Goal: Task Accomplishment & Management: Manage account settings

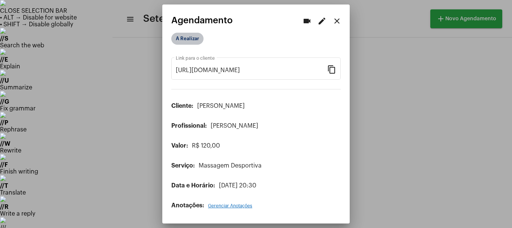
click at [185, 34] on mat-chip "A Realizar" at bounding box center [187, 39] width 32 height 12
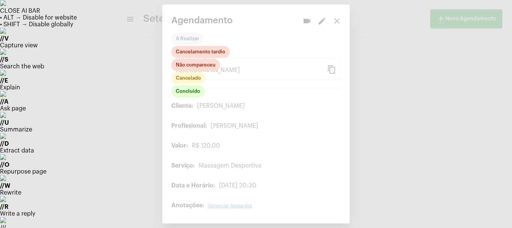
click at [382, 40] on div at bounding box center [256, 114] width 512 height 228
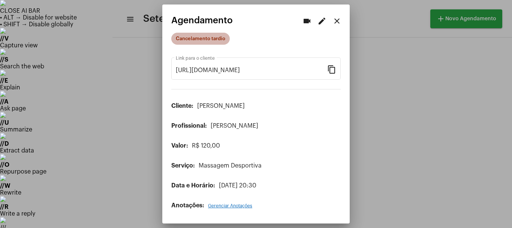
click at [208, 41] on mat-chip "Cancelamento tardio" at bounding box center [200, 39] width 58 height 12
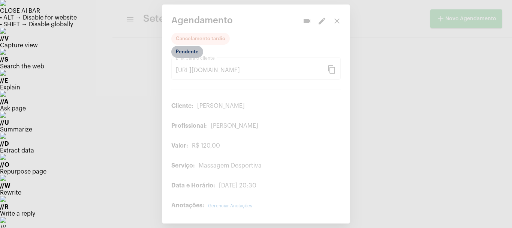
click at [193, 50] on mat-chip "Pendente" at bounding box center [187, 52] width 32 height 12
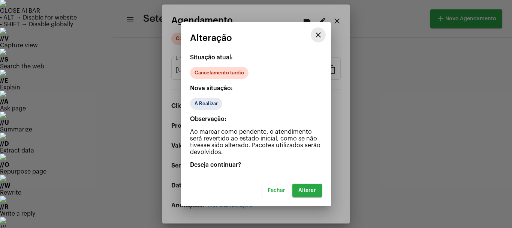
click at [315, 34] on mat-icon "close" at bounding box center [318, 34] width 9 height 9
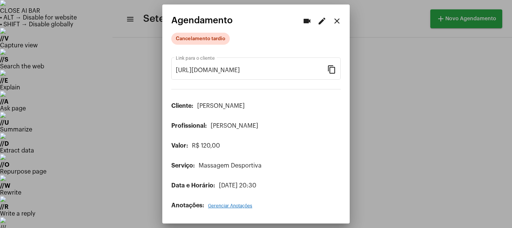
click at [72, 74] on div at bounding box center [256, 114] width 512 height 228
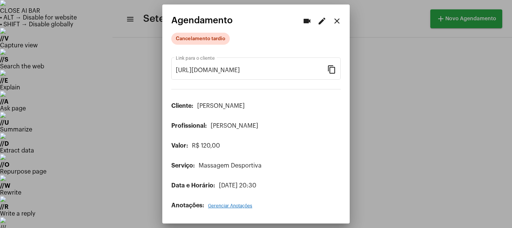
click at [211, 147] on span "R$ 120,00" at bounding box center [206, 145] width 28 height 6
click at [231, 126] on span "[PERSON_NAME]" at bounding box center [235, 126] width 48 height 6
click at [204, 101] on div "https://neft.com.br/agendamento/bbcffc5b-615d-4a79-82e6-db8ce512d4b4 Link para …" at bounding box center [255, 128] width 169 height 160
click at [322, 19] on mat-icon "edit" at bounding box center [322, 20] width 9 height 9
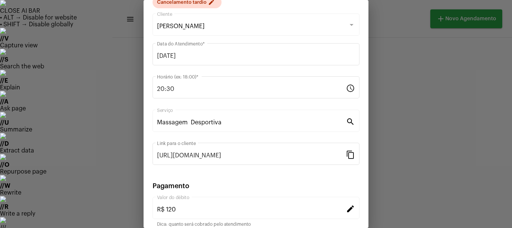
scroll to position [20, 0]
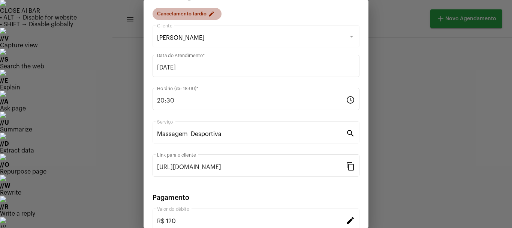
click at [205, 14] on mat-chip "Cancelamento tardio edit" at bounding box center [187, 14] width 69 height 12
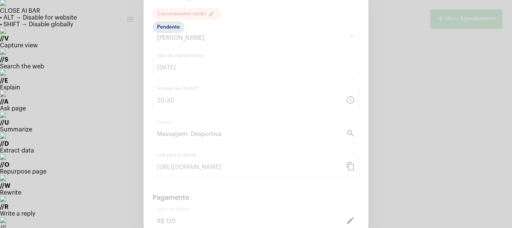
click at [295, 46] on div at bounding box center [256, 114] width 512 height 228
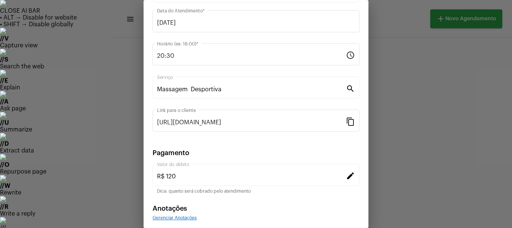
scroll to position [95, 0]
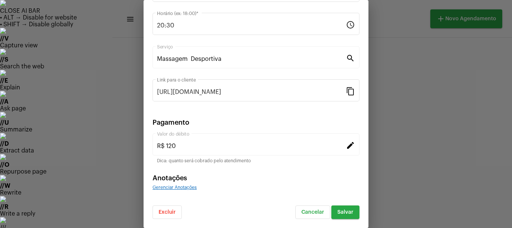
click at [346, 147] on mat-icon "edit" at bounding box center [350, 144] width 9 height 9
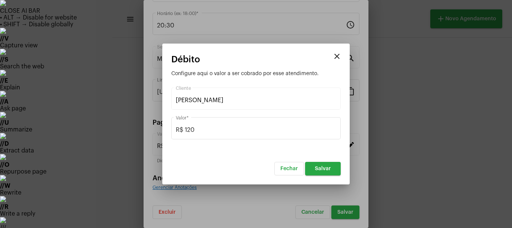
drag, startPoint x: 327, startPoint y: 31, endPoint x: 352, endPoint y: 42, distance: 27.9
click at [343, 37] on div at bounding box center [256, 114] width 512 height 228
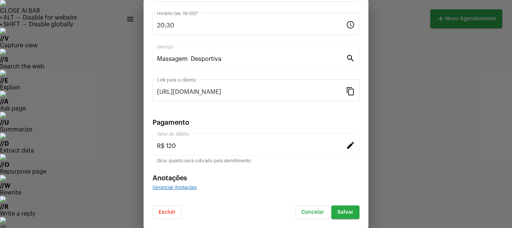
click at [177, 187] on span "Gerenciar Anotações" at bounding box center [175, 187] width 44 height 4
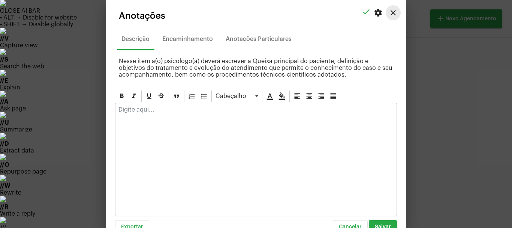
click at [389, 16] on mat-icon "close" at bounding box center [393, 12] width 9 height 9
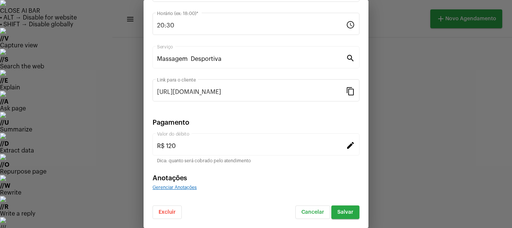
drag, startPoint x: 408, startPoint y: 12, endPoint x: 412, endPoint y: 12, distance: 4.1
click at [412, 12] on div at bounding box center [256, 114] width 512 height 228
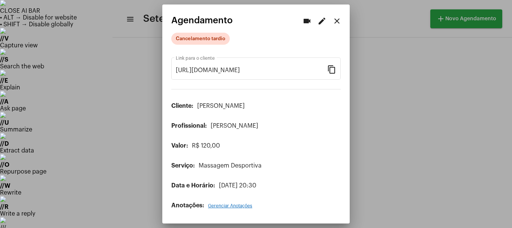
click at [207, 31] on div "Cancelamento tardio" at bounding box center [209, 38] width 78 height 15
click at [320, 18] on mat-icon "edit" at bounding box center [322, 20] width 9 height 9
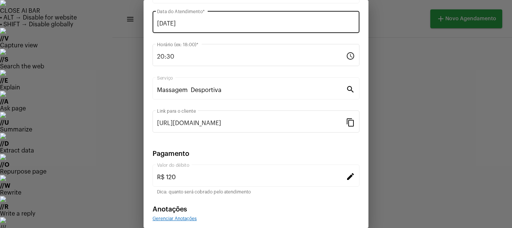
scroll to position [75, 0]
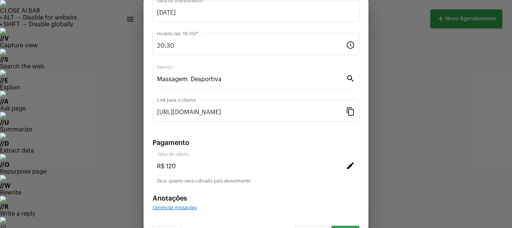
click at [397, 31] on div at bounding box center [256, 114] width 512 height 228
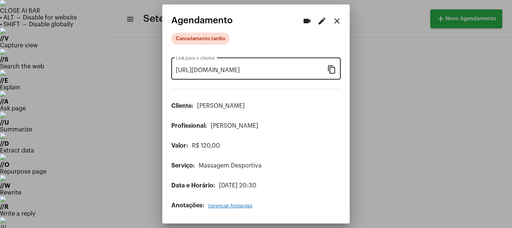
click at [331, 72] on mat-icon "content_copy" at bounding box center [331, 68] width 9 height 9
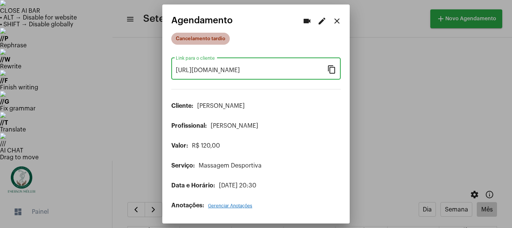
scroll to position [0, 0]
click at [221, 39] on mat-chip "Cancelamento tardio" at bounding box center [200, 39] width 58 height 12
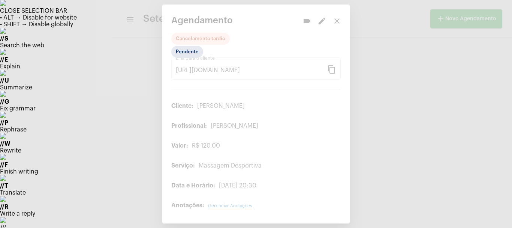
click at [255, 38] on div at bounding box center [256, 114] width 512 height 228
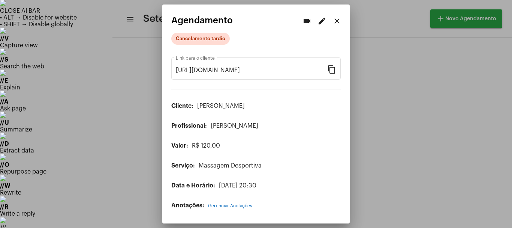
click at [322, 17] on mat-icon "edit" at bounding box center [322, 20] width 9 height 9
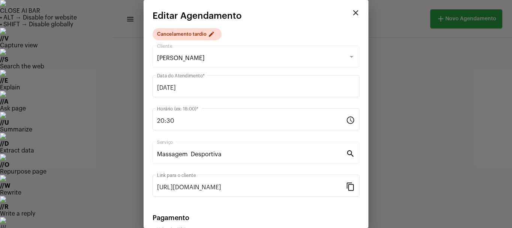
click at [348, 57] on div at bounding box center [351, 57] width 7 height 6
click at [350, 56] on div at bounding box center [352, 57] width 4 height 2
click at [209, 35] on mat-icon "edit" at bounding box center [212, 35] width 9 height 9
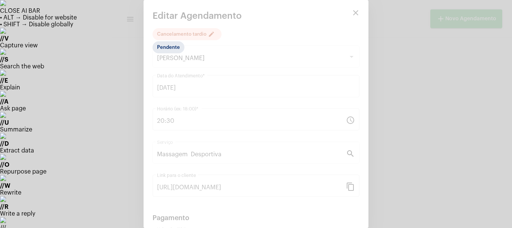
click at [262, 41] on div at bounding box center [256, 114] width 512 height 228
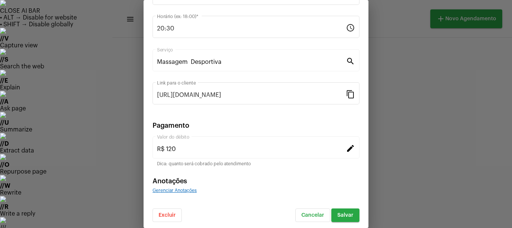
scroll to position [95, 0]
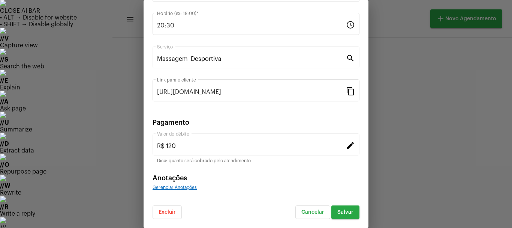
click at [346, 145] on mat-icon "edit" at bounding box center [350, 144] width 9 height 9
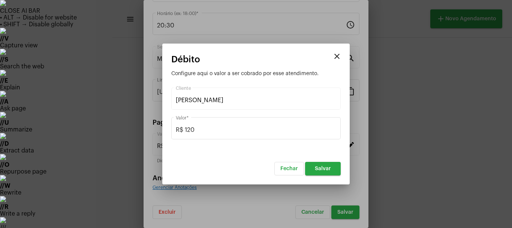
click at [319, 167] on span "Salvar" at bounding box center [323, 168] width 16 height 5
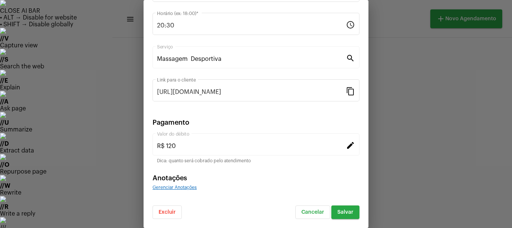
click at [343, 210] on span "Salvar" at bounding box center [345, 211] width 16 height 5
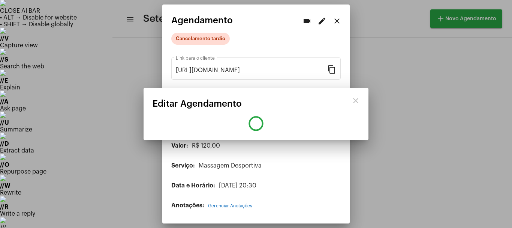
scroll to position [0, 0]
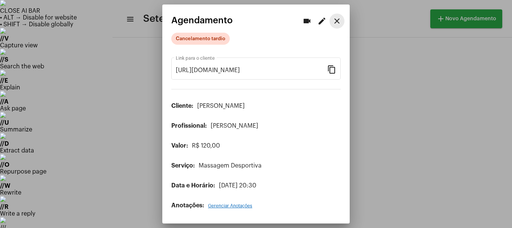
click at [339, 22] on mat-icon "close" at bounding box center [337, 20] width 9 height 9
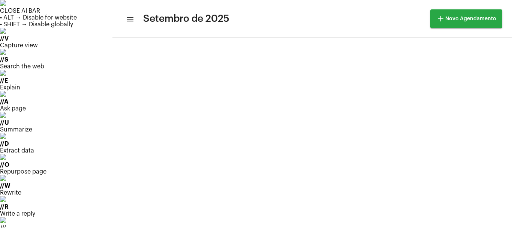
scroll to position [50, 0]
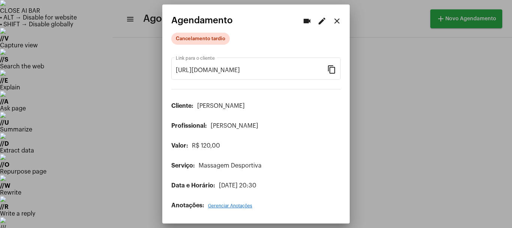
click at [321, 21] on mat-icon "edit" at bounding box center [322, 20] width 9 height 9
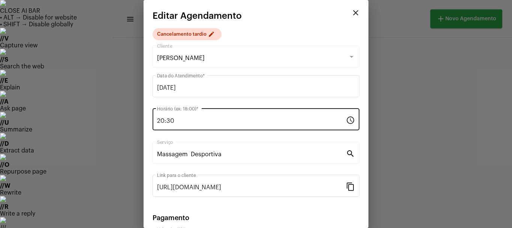
click at [346, 119] on mat-icon "schedule" at bounding box center [350, 119] width 9 height 9
click at [189, 108] on div "20:30 Horário (ex: 18:00) *" at bounding box center [251, 118] width 189 height 24
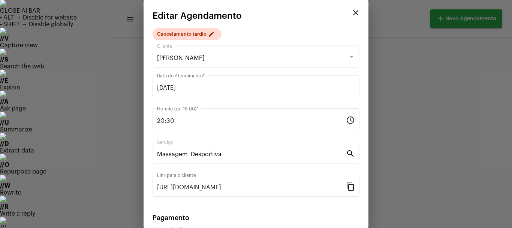
click at [346, 152] on mat-icon "search" at bounding box center [350, 152] width 9 height 9
drag, startPoint x: 341, startPoint y: 150, endPoint x: 314, endPoint y: 157, distance: 28.0
click at [346, 150] on mat-icon "search" at bounding box center [350, 152] width 9 height 9
click at [300, 159] on div "Massagem Desportiva Serviço" at bounding box center [251, 152] width 189 height 24
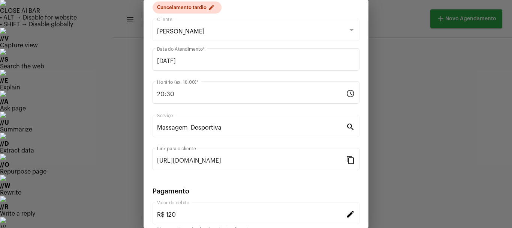
scroll to position [95, 0]
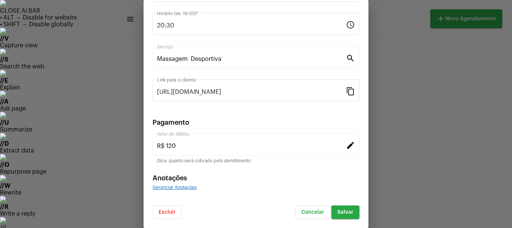
click at [346, 141] on mat-icon "edit" at bounding box center [350, 144] width 9 height 9
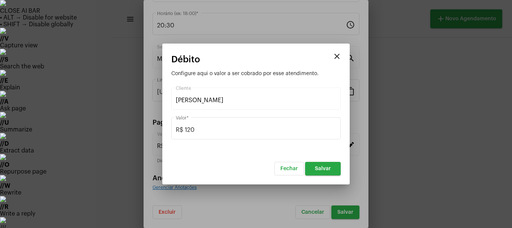
drag, startPoint x: 394, startPoint y: 120, endPoint x: 392, endPoint y: 115, distance: 4.9
click at [394, 119] on div at bounding box center [256, 114] width 512 height 228
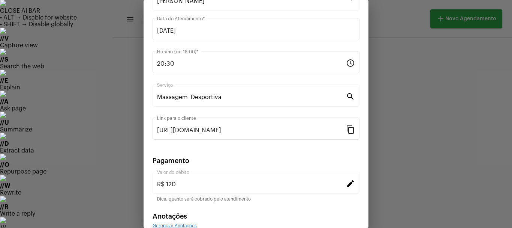
scroll to position [0, 0]
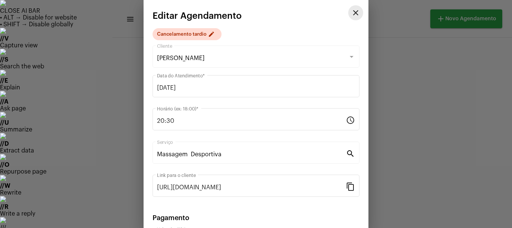
click at [351, 9] on mat-icon "close" at bounding box center [355, 12] width 9 height 9
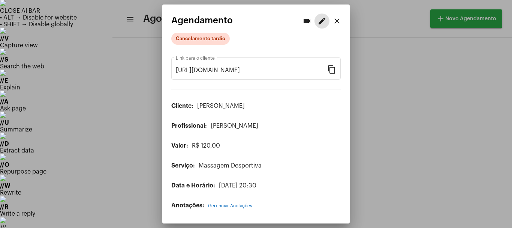
click at [337, 20] on mat-icon "close" at bounding box center [337, 20] width 9 height 9
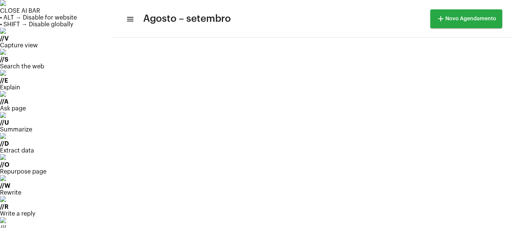
scroll to position [661, 0]
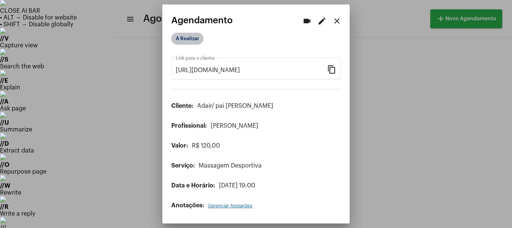
click at [190, 35] on mat-chip "A Realizar" at bounding box center [187, 39] width 32 height 12
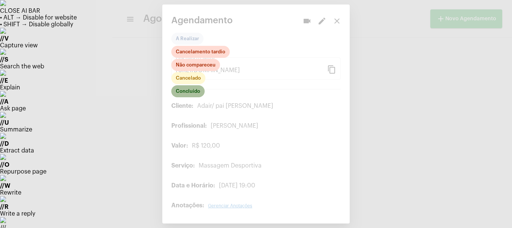
click at [183, 94] on mat-chip "Concluído" at bounding box center [187, 91] width 33 height 12
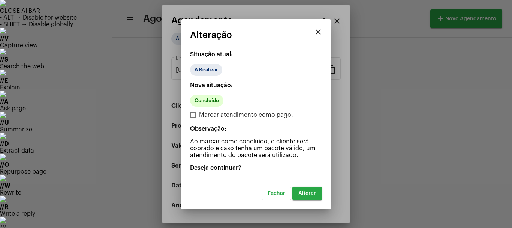
click at [309, 197] on button "Alterar" at bounding box center [307, 192] width 30 height 13
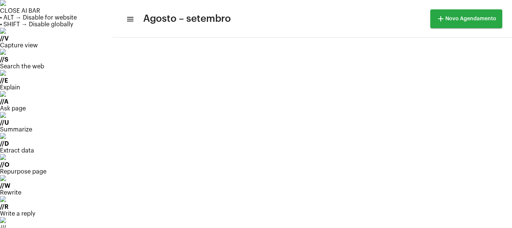
scroll to position [25, 0]
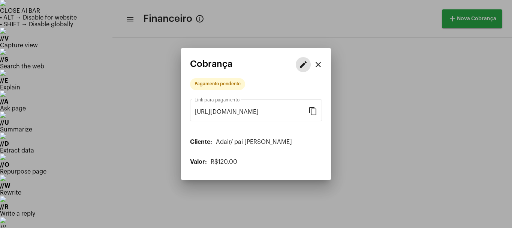
click at [304, 64] on mat-icon "edit" at bounding box center [303, 64] width 9 height 9
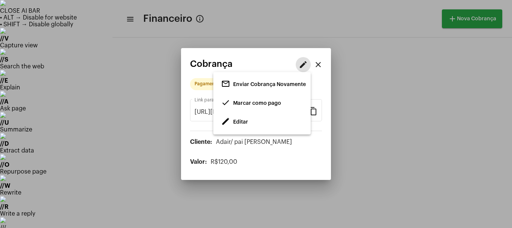
click at [243, 122] on span "Editar" at bounding box center [240, 121] width 15 height 5
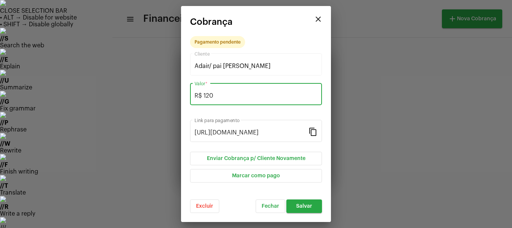
drag, startPoint x: 218, startPoint y: 96, endPoint x: 206, endPoint y: 96, distance: 12.4
click at [206, 96] on input "R$ 120" at bounding box center [256, 95] width 123 height 7
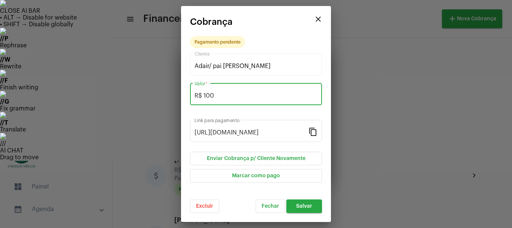
type input "R$ 100"
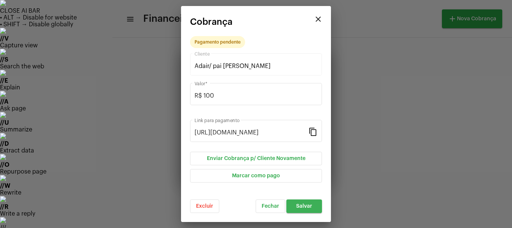
click at [298, 204] on span "Salvar" at bounding box center [304, 205] width 16 height 5
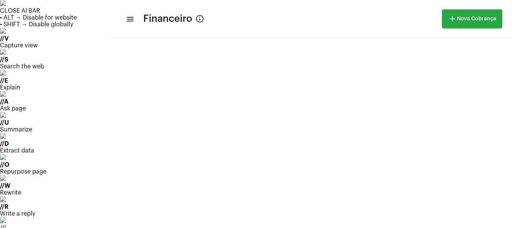
scroll to position [615, 0]
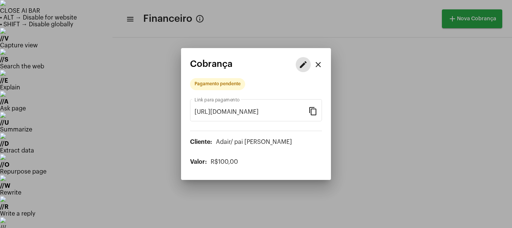
click at [306, 64] on mat-icon "edit" at bounding box center [303, 64] width 9 height 9
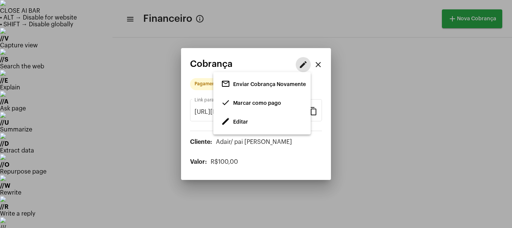
click at [258, 105] on span "Marcar como pago" at bounding box center [257, 102] width 48 height 5
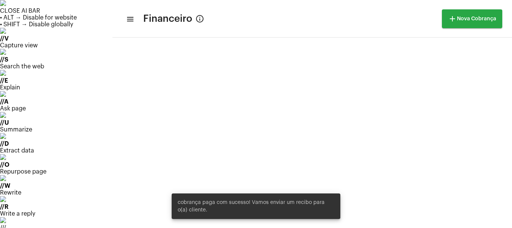
scroll to position [162, 0]
